Goal: Information Seeking & Learning: Learn about a topic

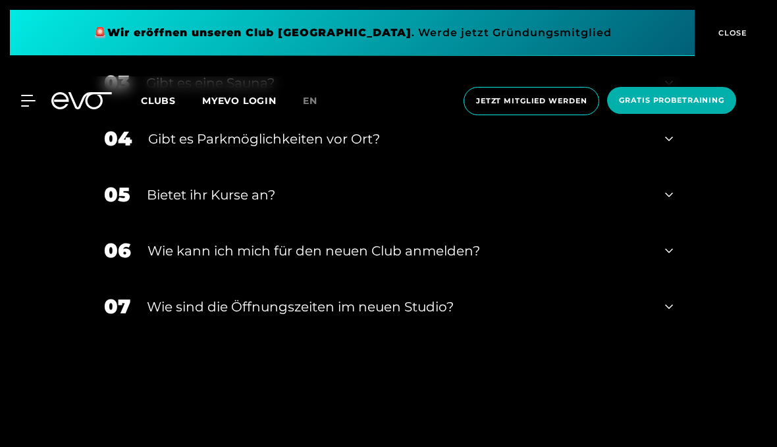
scroll to position [2677, 0]
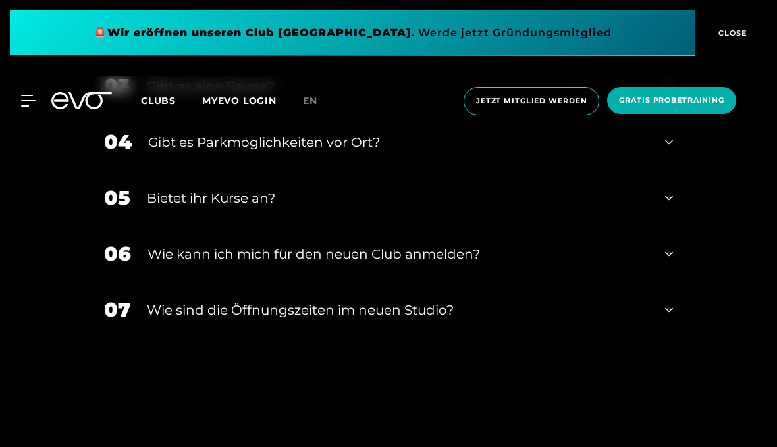
click at [162, 40] on div "Wann eröffnet das neue Studio?" at bounding box center [397, 30] width 502 height 20
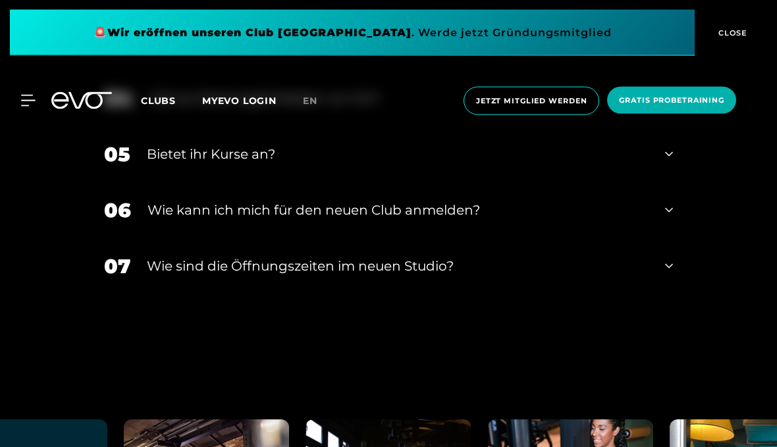
scroll to position [2790, 0]
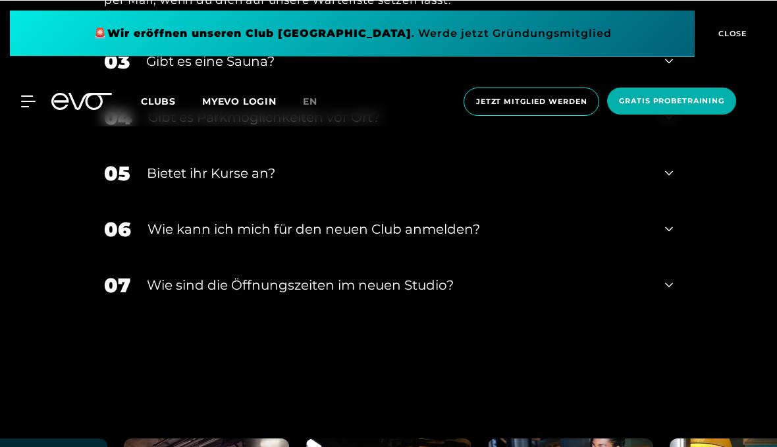
click at [163, 70] on div "Gibt es eine Sauna?" at bounding box center [397, 61] width 502 height 20
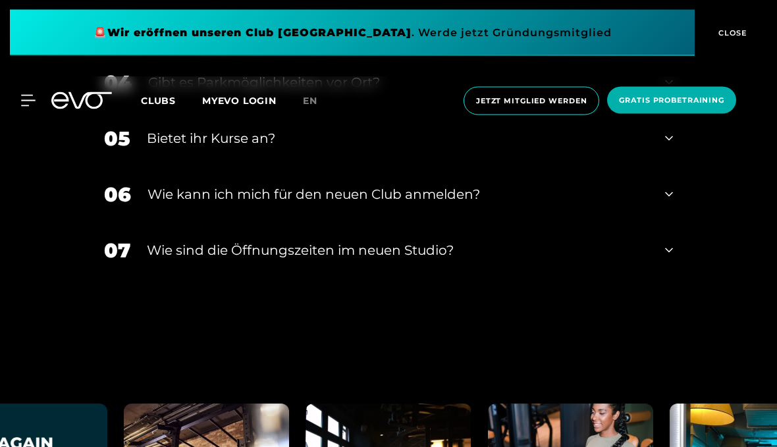
scroll to position [2892, 0]
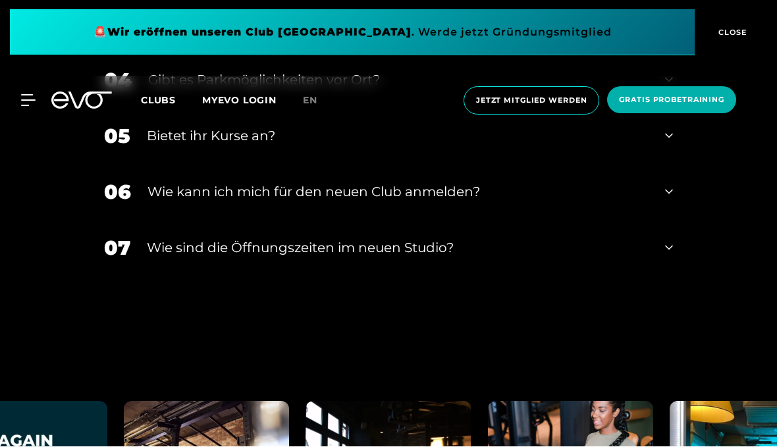
click at [166, 90] on div "Gibt es Parkmöglichkeiten vor Ort?" at bounding box center [398, 80] width 500 height 20
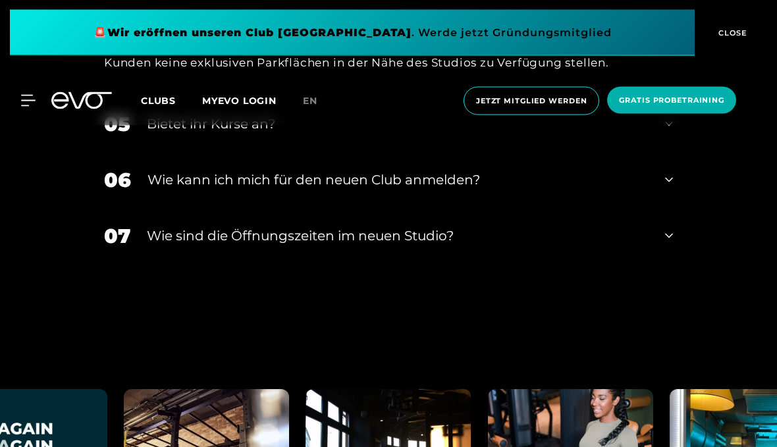
scroll to position [3013, 0]
click at [160, 134] on div "Bietet ihr Kurse an?" at bounding box center [398, 124] width 502 height 20
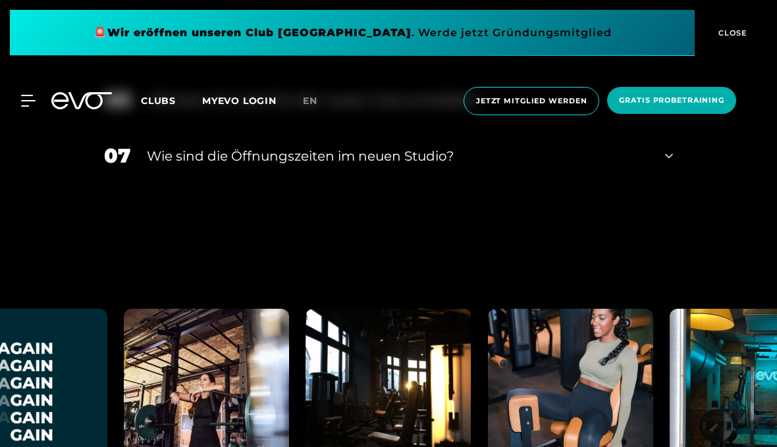
scroll to position [3155, 0]
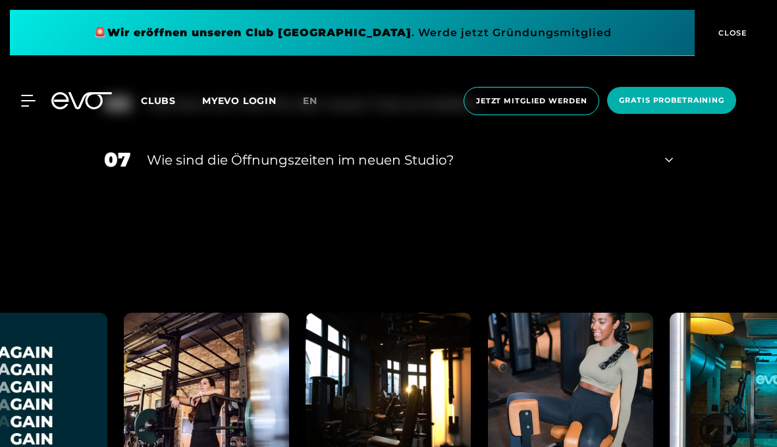
click at [168, 114] on div "Wie kann ich mich für den neuen Club anmelden?" at bounding box center [397, 104] width 501 height 20
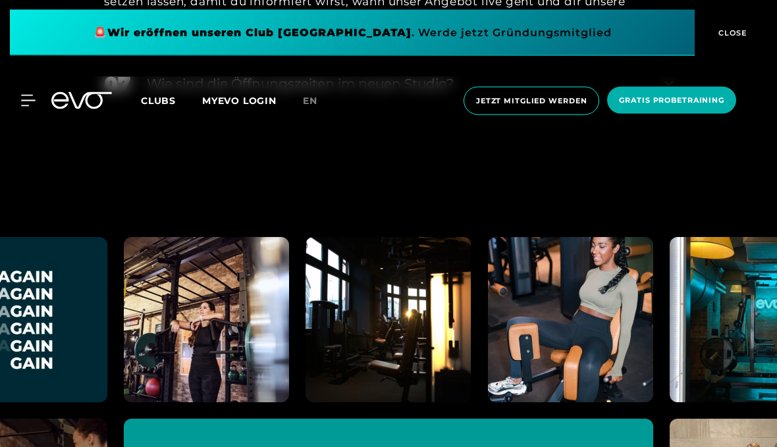
scroll to position [3339, 0]
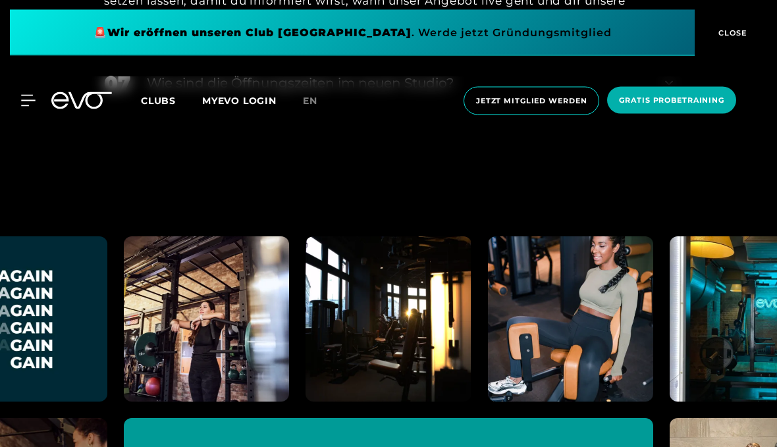
click at [177, 93] on div "​Wie sind die Öffnungszeiten im neuen Studio?" at bounding box center [398, 84] width 502 height 20
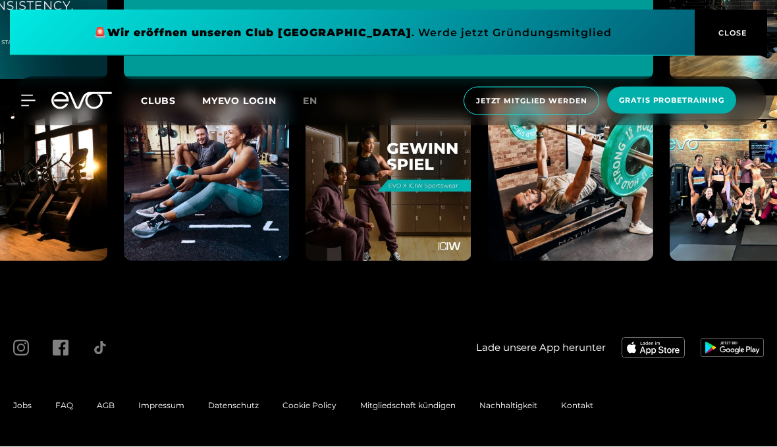
scroll to position [4145, 0]
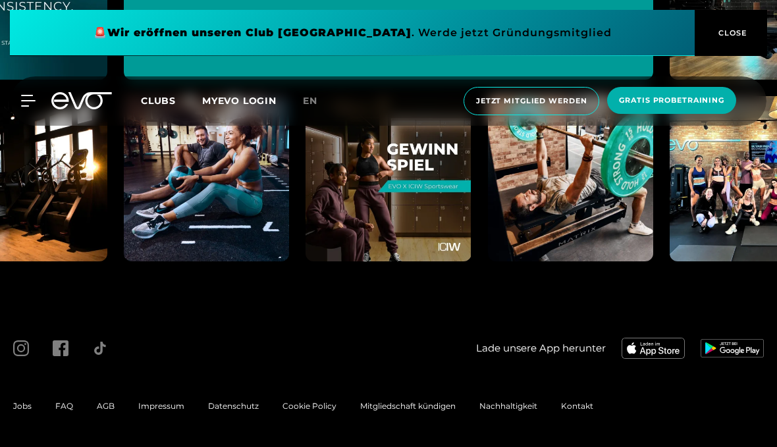
click at [165, 411] on span "Impressum" at bounding box center [161, 406] width 46 height 10
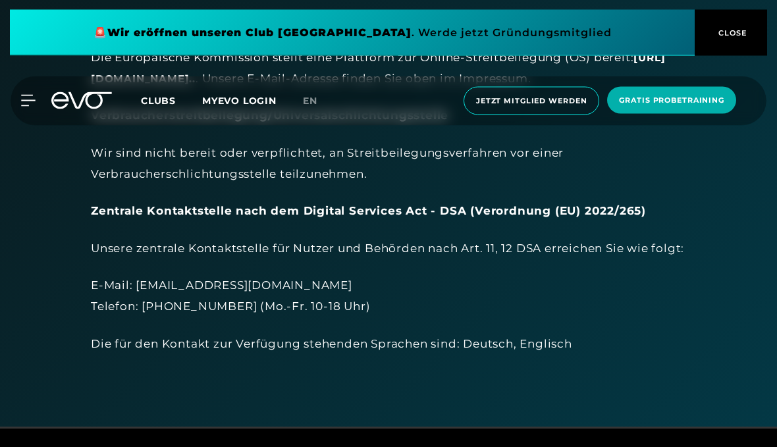
scroll to position [577, 0]
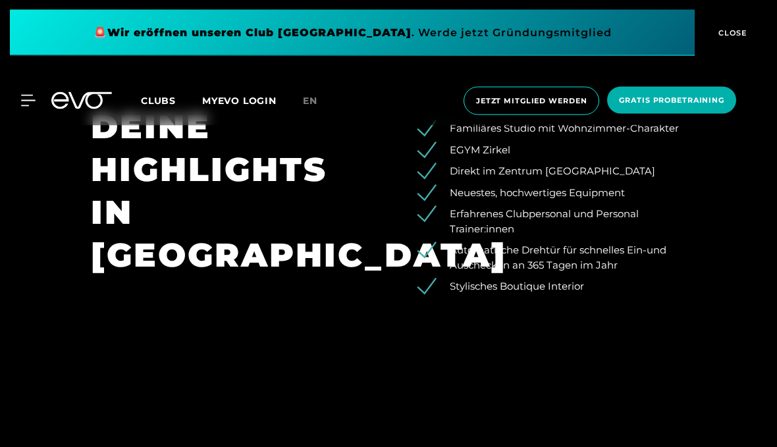
scroll to position [946, 0]
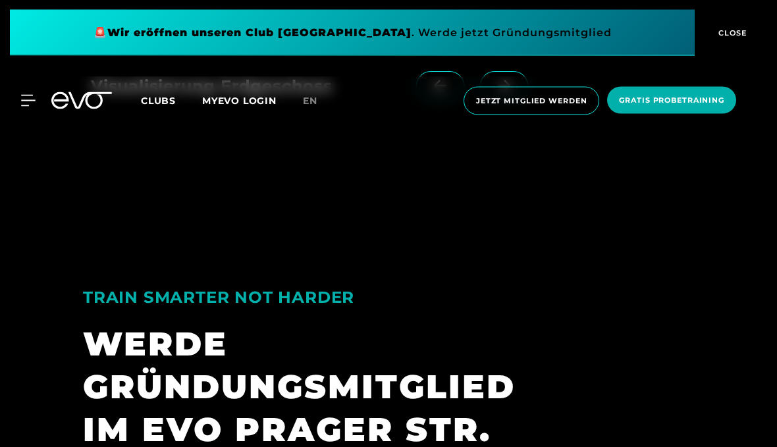
click at [510, 92] on icon at bounding box center [503, 86] width 23 height 12
click at [517, 100] on span at bounding box center [504, 85] width 48 height 29
